Goal: Use online tool/utility: Utilize a website feature to perform a specific function

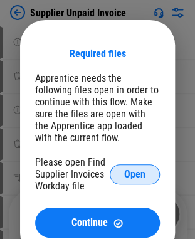
click at [142, 177] on span "Open" at bounding box center [134, 175] width 21 height 10
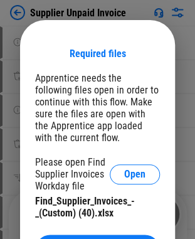
click at [119, 134] on div "Apprentice needs the following files open in order to continue with this flow. …" at bounding box center [97, 108] width 125 height 72
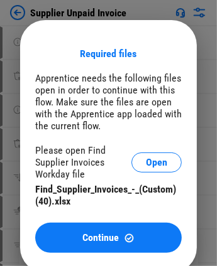
click at [84, 238] on span "Continue" at bounding box center [100, 238] width 36 height 10
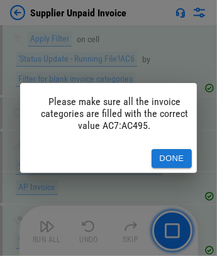
scroll to position [11637, 0]
click at [176, 149] on button "Done" at bounding box center [171, 158] width 40 height 19
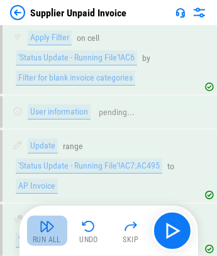
click at [48, 235] on div "Run All" at bounding box center [47, 239] width 28 height 8
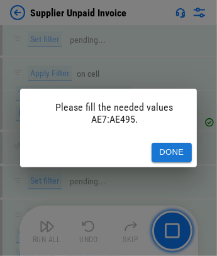
scroll to position [12123, 0]
click at [174, 145] on button "Done" at bounding box center [171, 152] width 40 height 19
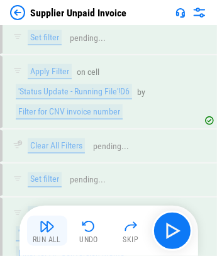
click at [43, 235] on div "Run All" at bounding box center [47, 239] width 28 height 8
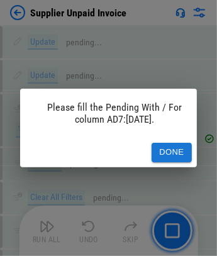
scroll to position [14580, 0]
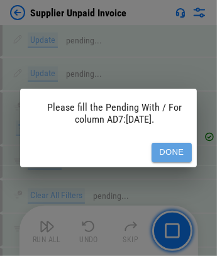
click at [173, 143] on button "Done" at bounding box center [171, 152] width 40 height 19
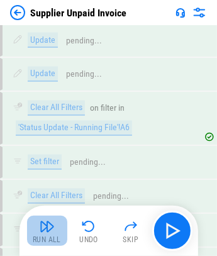
click at [40, 220] on img "button" at bounding box center [47, 225] width 15 height 15
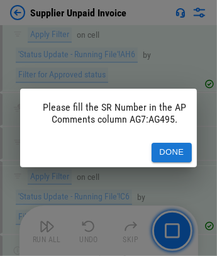
scroll to position [19347, 0]
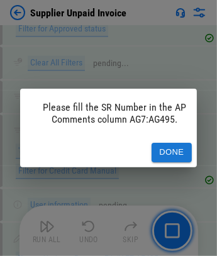
click at [183, 144] on button "Done" at bounding box center [171, 152] width 40 height 19
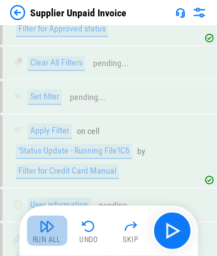
click at [45, 235] on div "Run All" at bounding box center [47, 239] width 28 height 8
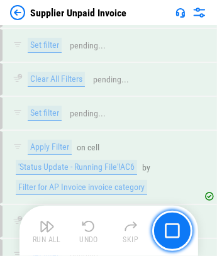
scroll to position [26892, 0]
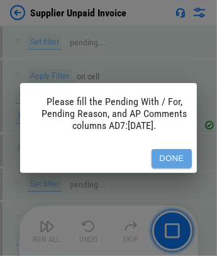
click at [181, 149] on button "Done" at bounding box center [171, 158] width 40 height 19
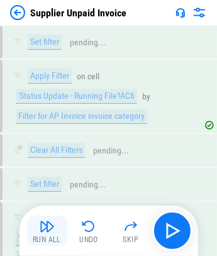
click at [55, 235] on div "Run All" at bounding box center [47, 239] width 28 height 8
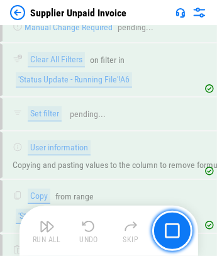
scroll to position [28257, 0]
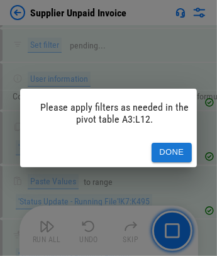
click at [174, 143] on button "Done" at bounding box center [171, 152] width 40 height 19
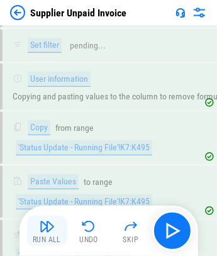
click at [57, 225] on button "Run All" at bounding box center [47, 230] width 40 height 30
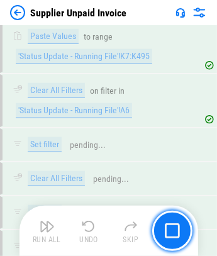
scroll to position [28428, 0]
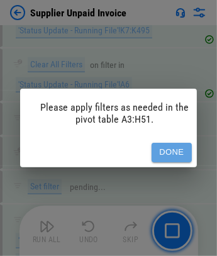
click at [181, 143] on button "Done" at bounding box center [171, 152] width 40 height 19
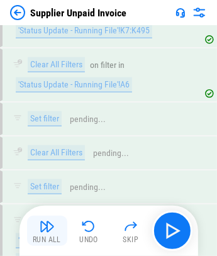
click at [46, 229] on img "button" at bounding box center [47, 225] width 15 height 15
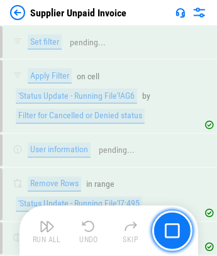
scroll to position [28603, 0]
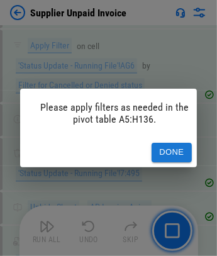
click at [166, 149] on button "Done" at bounding box center [171, 152] width 40 height 19
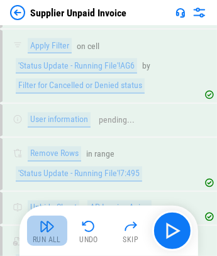
click at [48, 233] on img "button" at bounding box center [47, 225] width 15 height 15
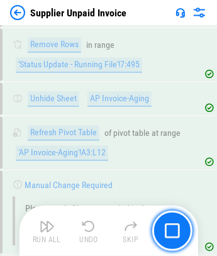
scroll to position [28778, 0]
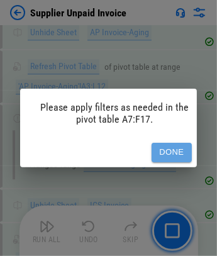
click at [166, 151] on button "Done" at bounding box center [171, 152] width 40 height 19
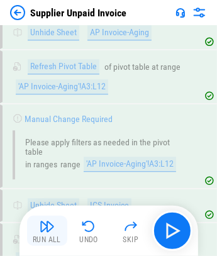
click at [50, 227] on img "button" at bounding box center [47, 225] width 15 height 15
click at [40, 235] on div "Run All" at bounding box center [47, 239] width 28 height 8
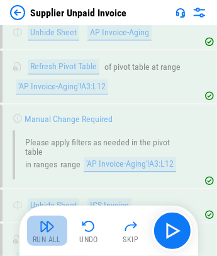
click at [40, 235] on div "Run All" at bounding box center [47, 239] width 28 height 8
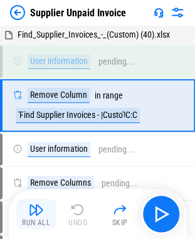
click at [41, 214] on img "button" at bounding box center [36, 209] width 15 height 15
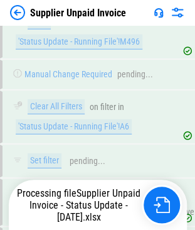
scroll to position [28520, 0]
